Goal: Task Accomplishment & Management: Manage account settings

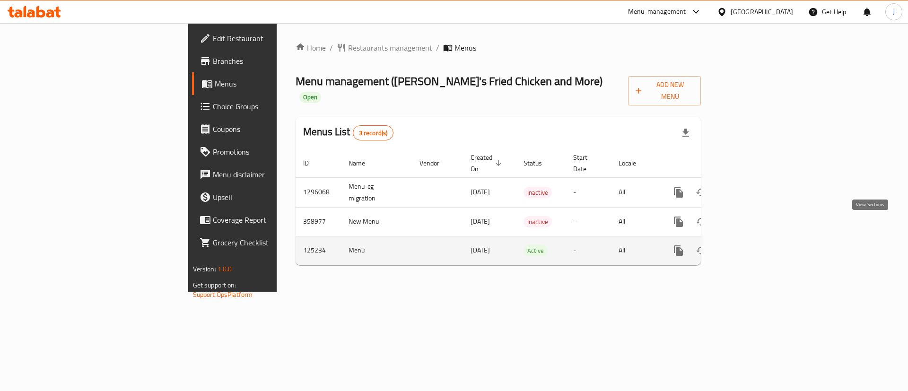
click at [758, 239] on link "enhanced table" at bounding box center [746, 250] width 23 height 23
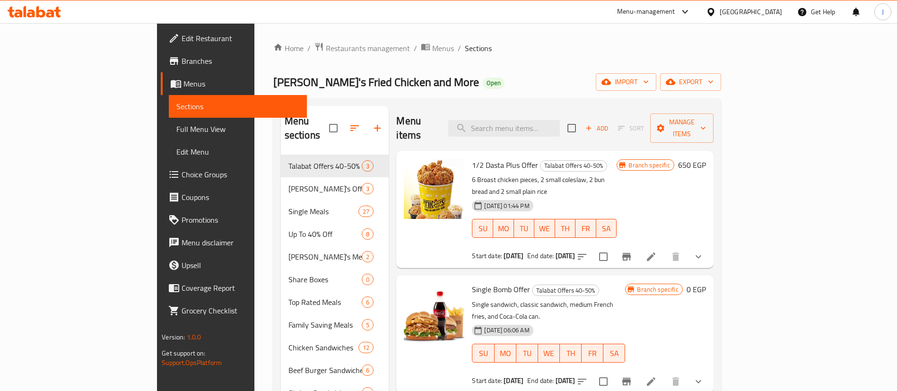
scroll to position [188, 0]
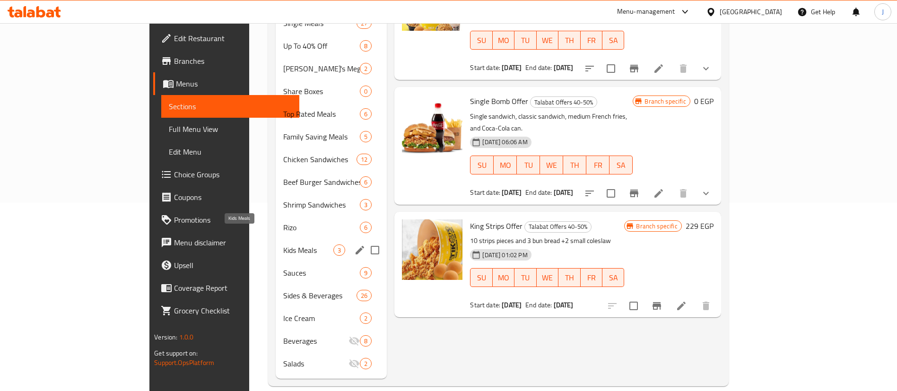
click at [283, 245] on span "Kids Meals" at bounding box center [308, 250] width 50 height 11
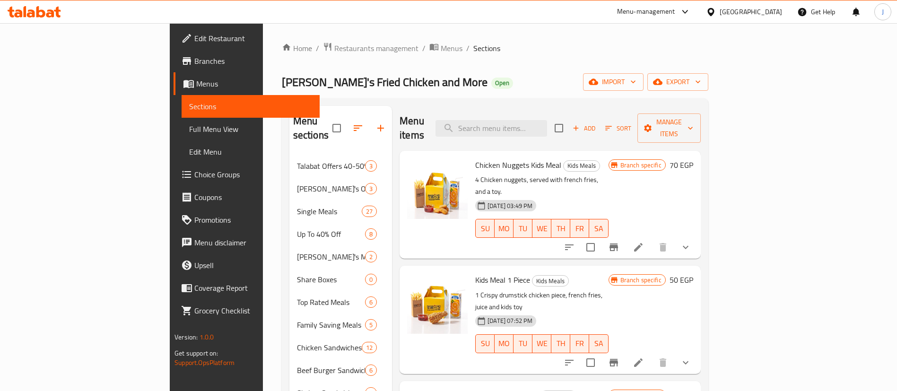
click at [597, 60] on div "Home / Restaurants management / Menus / Sections Tiko's Fried Chicken and More …" at bounding box center [495, 308] width 427 height 533
click at [768, 14] on div "[GEOGRAPHIC_DATA]" at bounding box center [751, 12] width 62 height 10
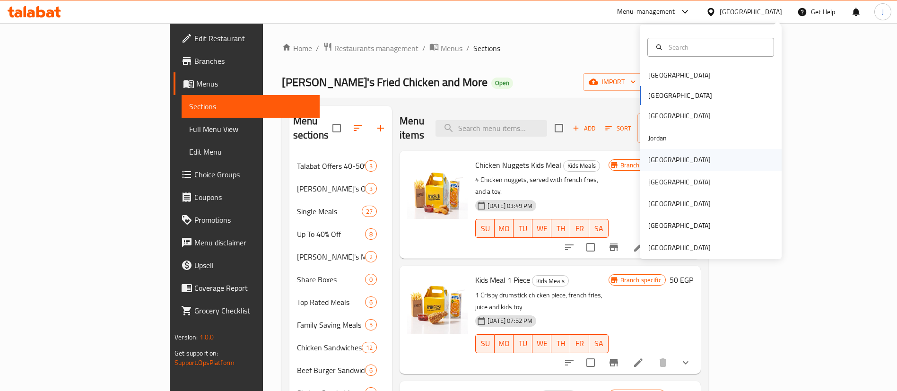
click at [652, 166] on div "[GEOGRAPHIC_DATA]" at bounding box center [680, 160] width 78 height 22
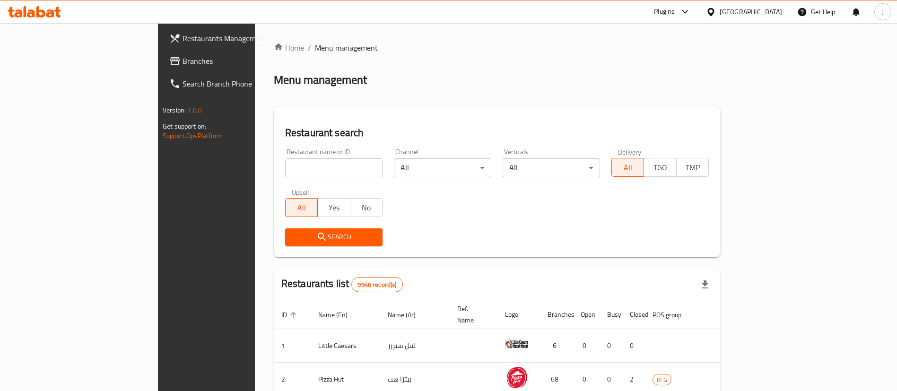
click at [285, 167] on input "search" at bounding box center [333, 167] width 97 height 19
type input "albaik"
click button "Search" at bounding box center [333, 236] width 97 height 17
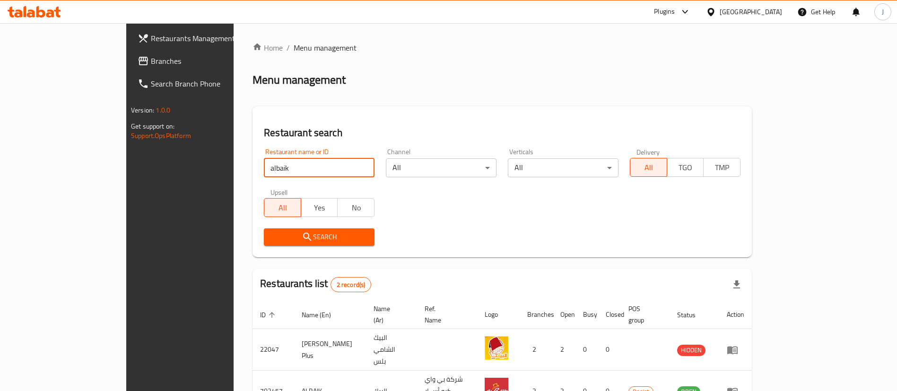
click at [714, 9] on icon at bounding box center [711, 12] width 7 height 8
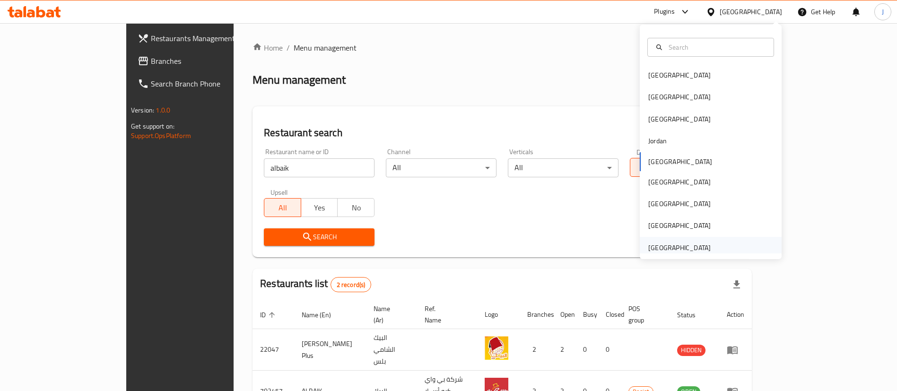
click at [654, 252] on div "[GEOGRAPHIC_DATA]" at bounding box center [679, 248] width 62 height 10
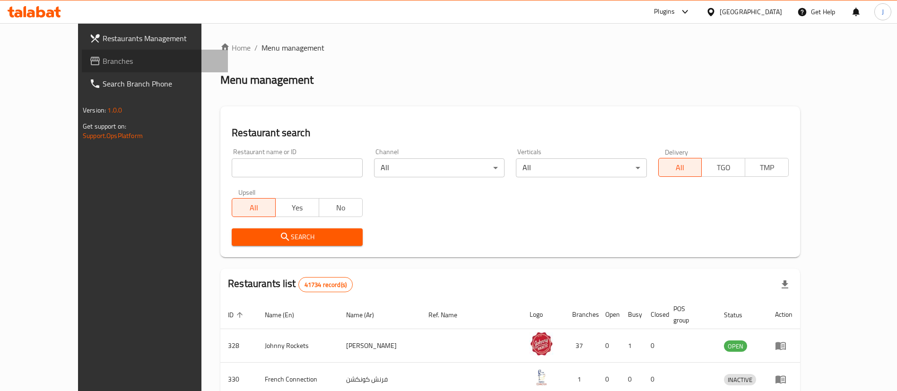
click at [103, 61] on span "Branches" at bounding box center [162, 60] width 118 height 11
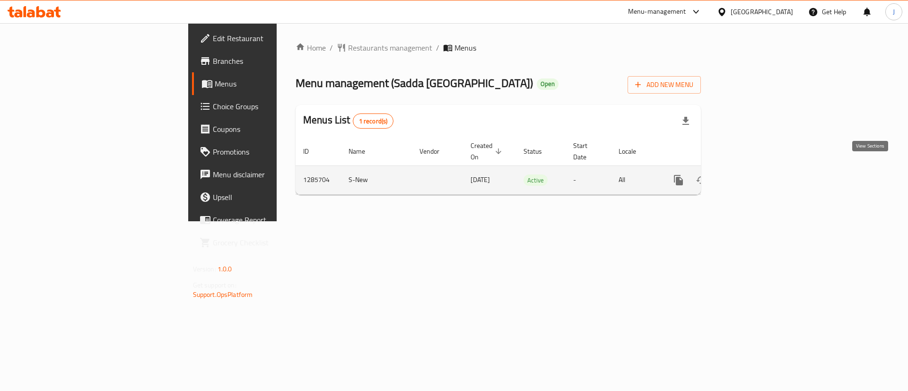
click at [752, 175] on icon "enhanced table" at bounding box center [746, 180] width 11 height 11
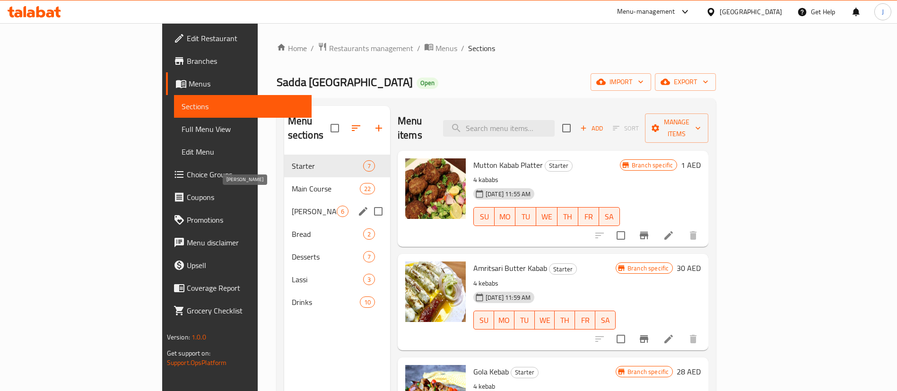
click at [292, 206] on span "[PERSON_NAME]" at bounding box center [314, 211] width 45 height 11
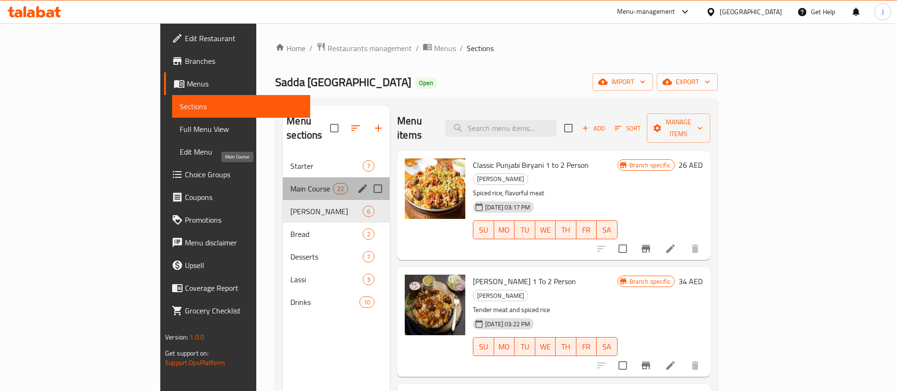
click at [290, 183] on span "Main Course" at bounding box center [311, 188] width 43 height 11
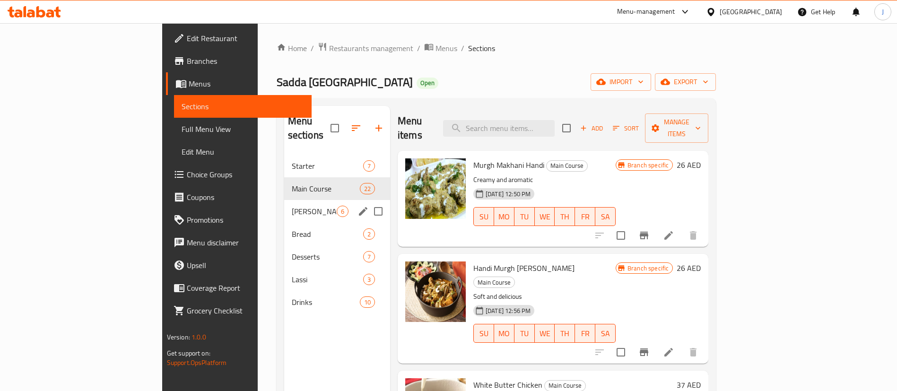
click at [292, 206] on span "[PERSON_NAME]" at bounding box center [314, 211] width 45 height 11
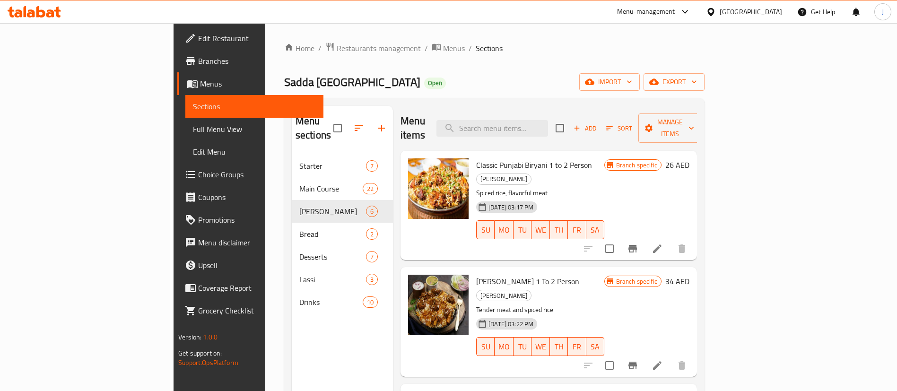
click at [489, 60] on div "Home / Restaurants management / Menus / Sections Sadda [GEOGRAPHIC_DATA] Open i…" at bounding box center [494, 273] width 420 height 463
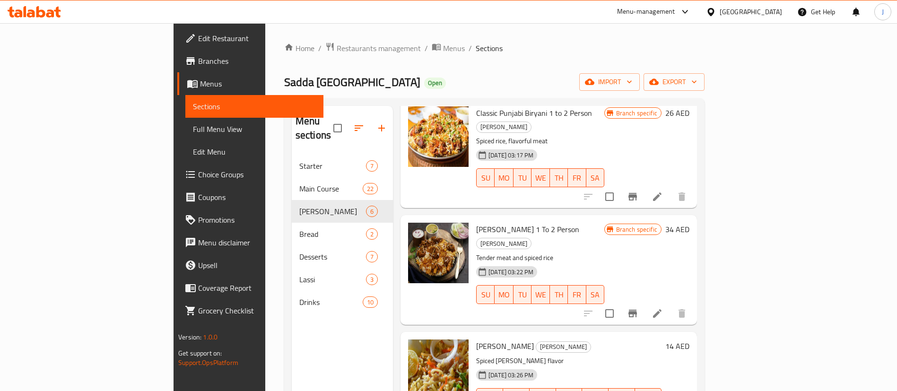
scroll to position [71, 0]
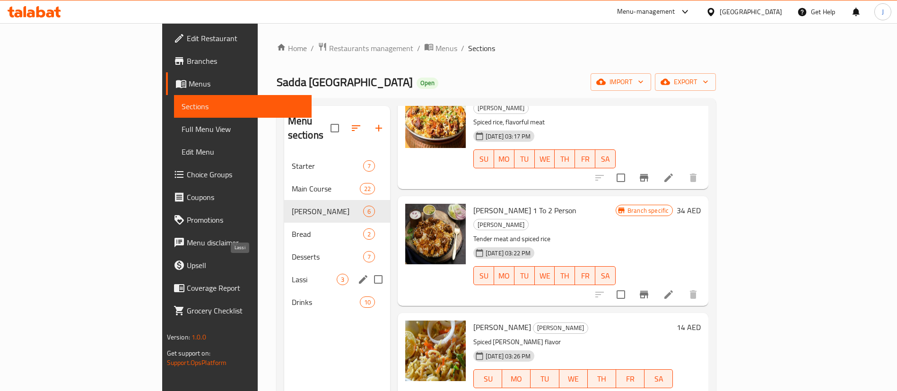
click at [292, 274] on span "Lassi" at bounding box center [314, 279] width 45 height 11
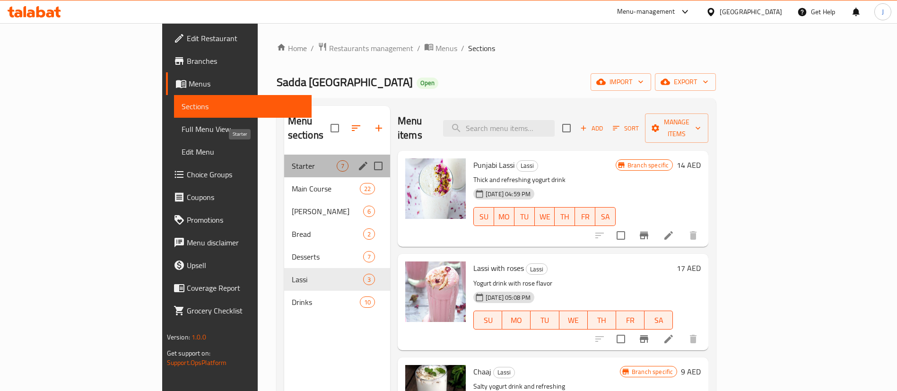
click at [292, 160] on span "Starter" at bounding box center [314, 165] width 45 height 11
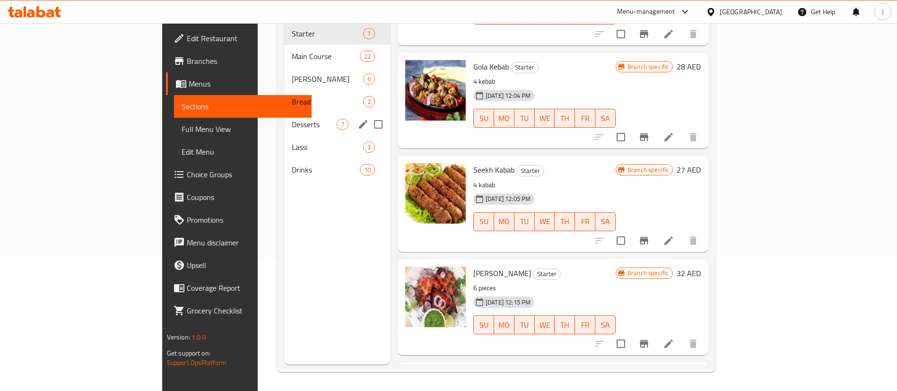
scroll to position [172, 0]
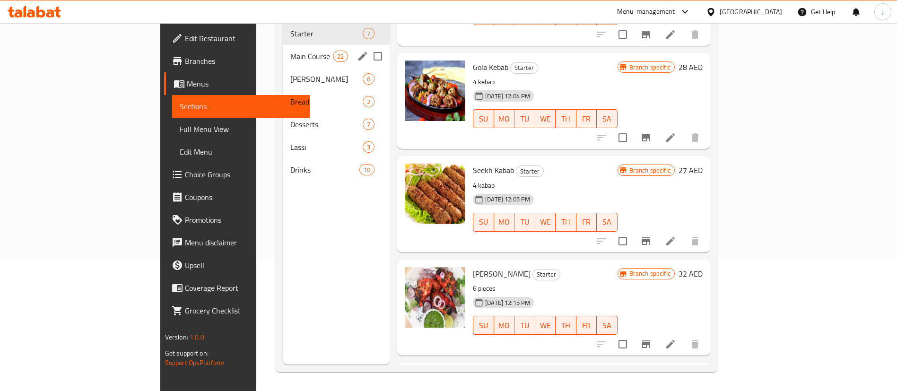
click at [290, 51] on span "Main Course" at bounding box center [311, 56] width 43 height 11
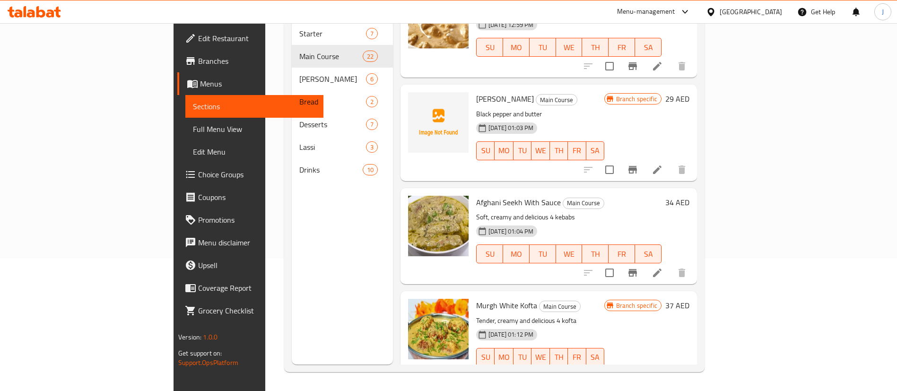
scroll to position [598, 0]
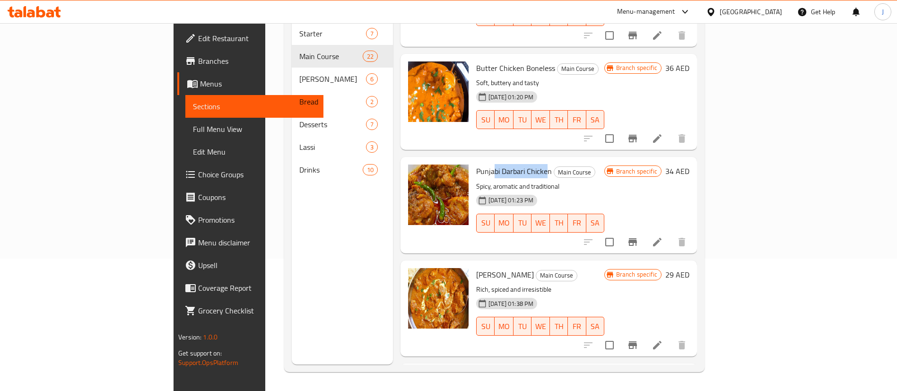
drag, startPoint x: 451, startPoint y: 141, endPoint x: 505, endPoint y: 139, distance: 54.4
click at [505, 164] on span "Punjabi Darbari Chicken" at bounding box center [514, 171] width 76 height 14
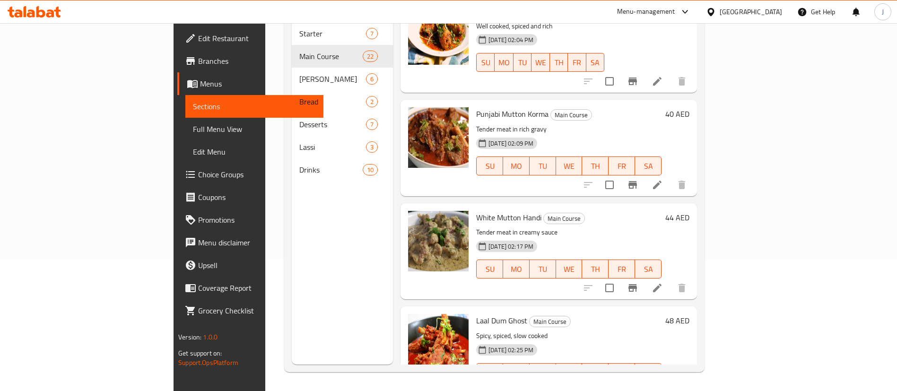
scroll to position [1094, 0]
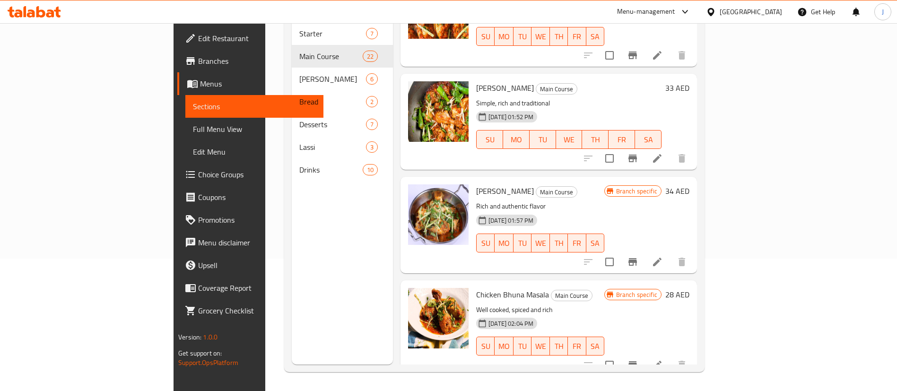
click at [762, 9] on div "[GEOGRAPHIC_DATA]" at bounding box center [751, 12] width 62 height 10
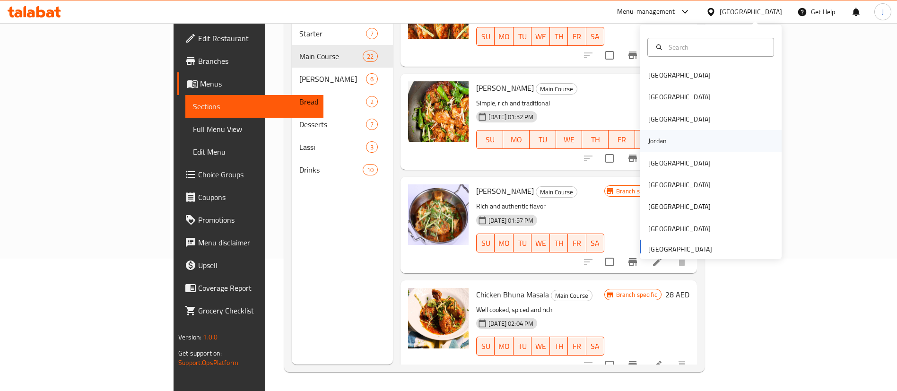
click at [655, 142] on div "Jordan" at bounding box center [657, 141] width 18 height 10
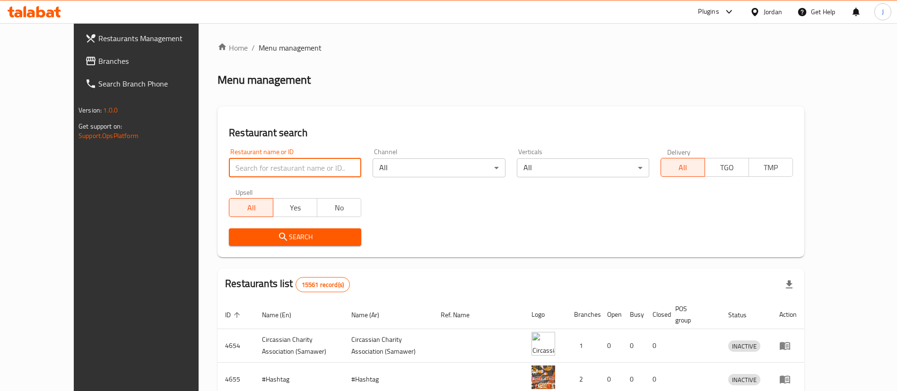
click at [229, 173] on input "search" at bounding box center [295, 167] width 132 height 19
paste input "699623"
type input "699623"
click button "Search" at bounding box center [295, 236] width 132 height 17
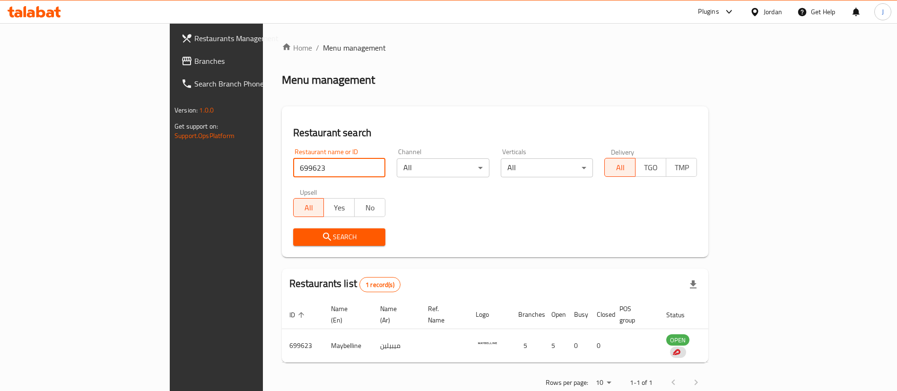
scroll to position [12, 0]
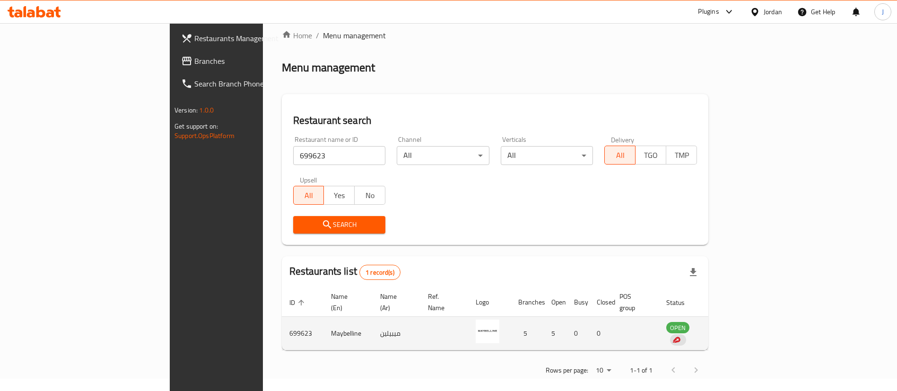
click at [741, 323] on td "enhanced table" at bounding box center [725, 334] width 33 height 34
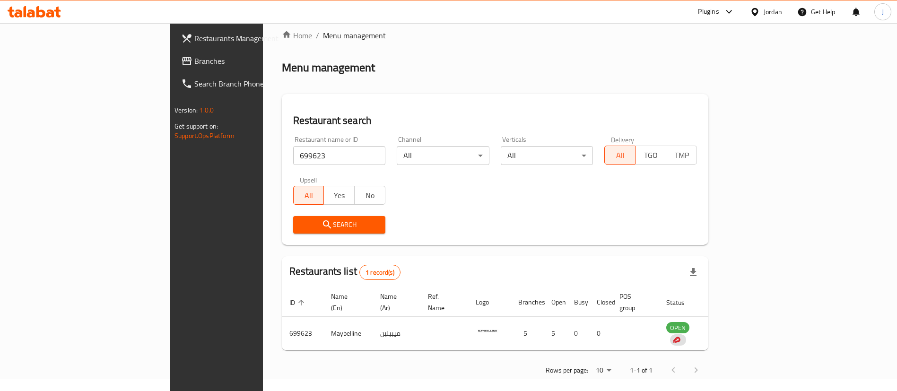
click at [293, 154] on input "699623" at bounding box center [339, 155] width 93 height 19
click at [194, 40] on span "Restaurants Management" at bounding box center [253, 38] width 118 height 11
